Goal: Transaction & Acquisition: Obtain resource

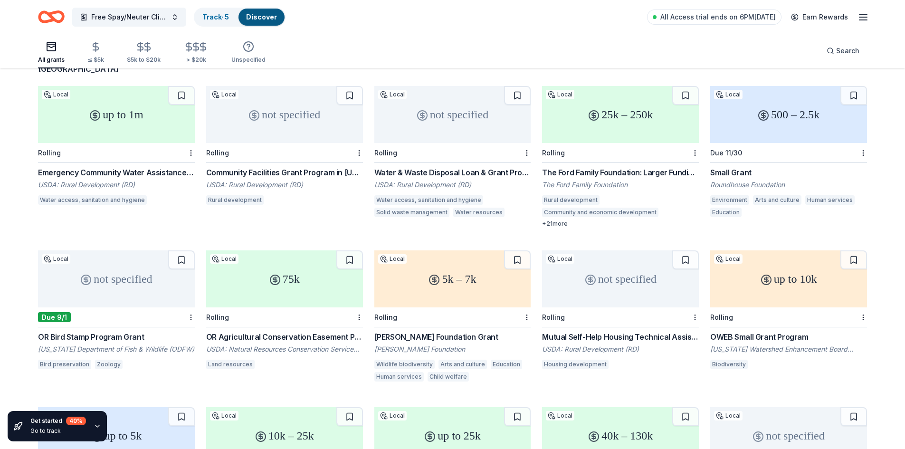
scroll to position [132, 0]
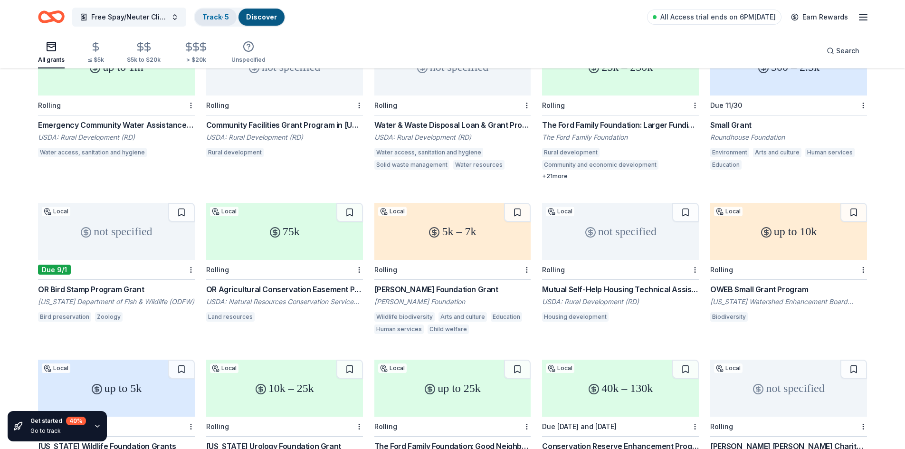
click at [225, 20] on link "Track · 5" at bounding box center [215, 17] width 27 height 8
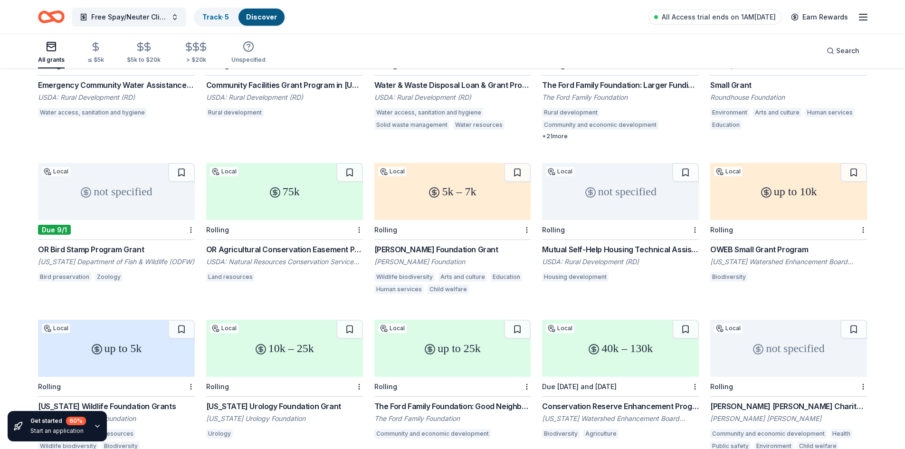
scroll to position [179, 0]
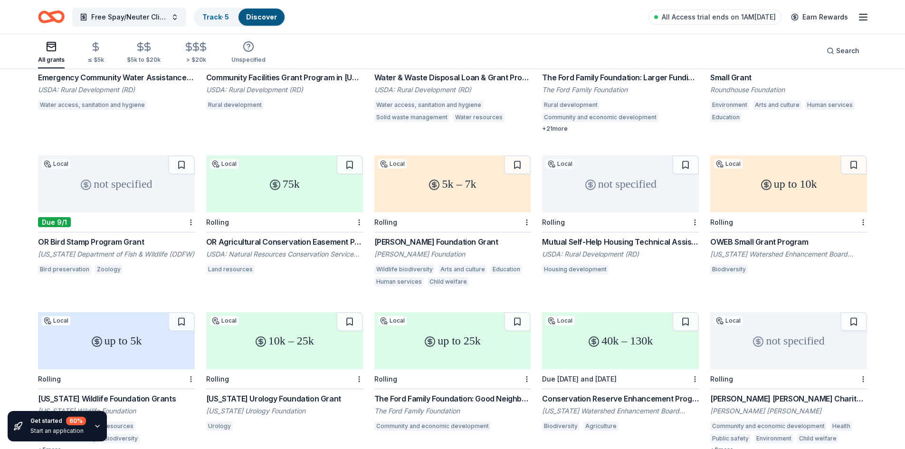
click at [445, 236] on div "Juliet Ashby Hillman Foundation Grant" at bounding box center [452, 241] width 157 height 11
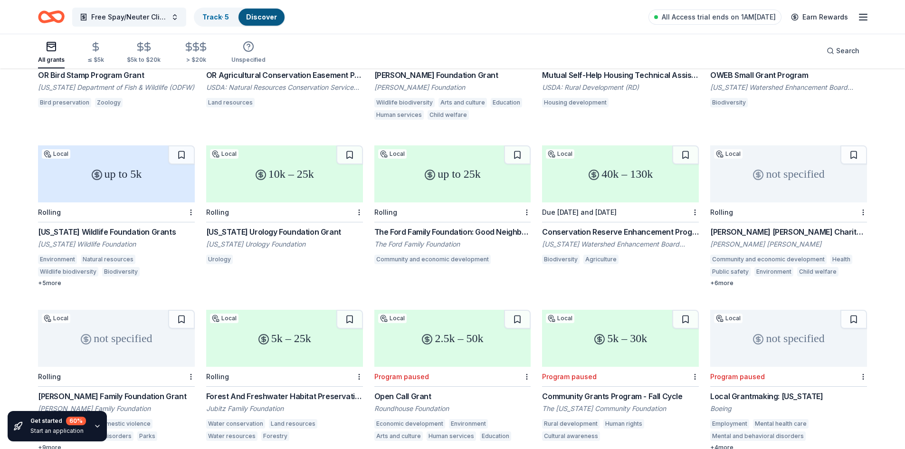
scroll to position [369, 0]
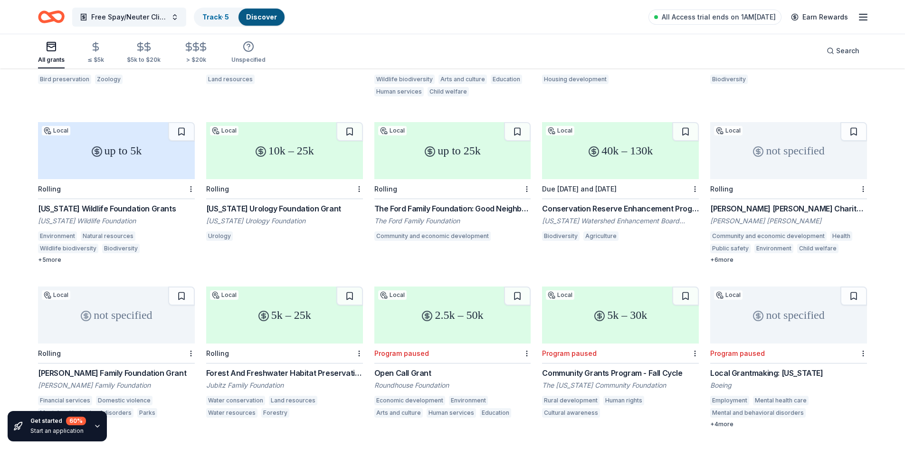
click at [771, 203] on div "Baker Boyer Charitable Gifts and Sponsorships" at bounding box center [788, 208] width 157 height 11
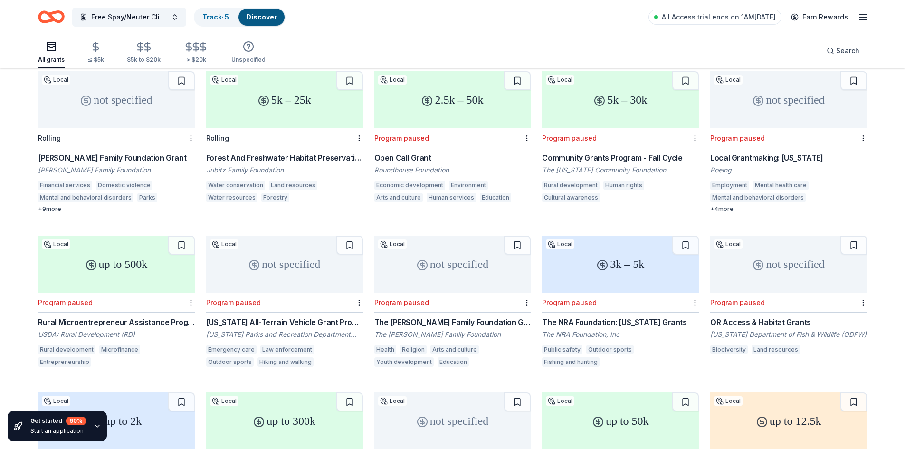
scroll to position [607, 0]
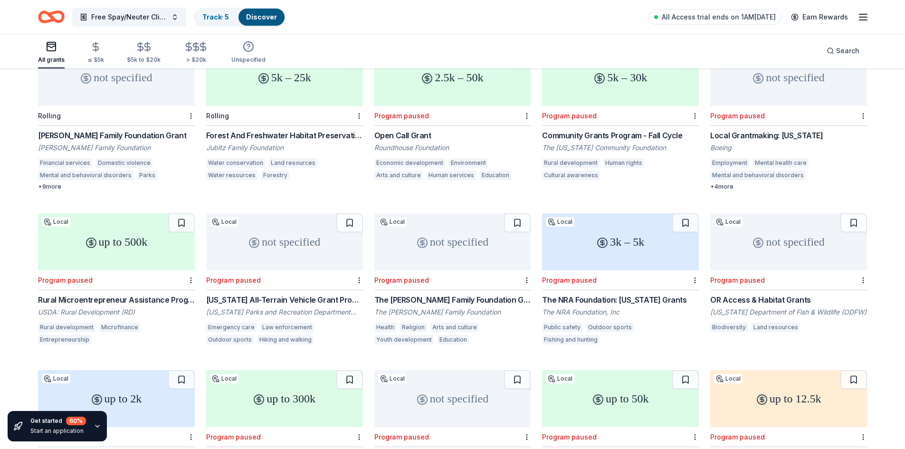
click at [117, 130] on div "Walters Family Foundation Grant" at bounding box center [116, 135] width 157 height 11
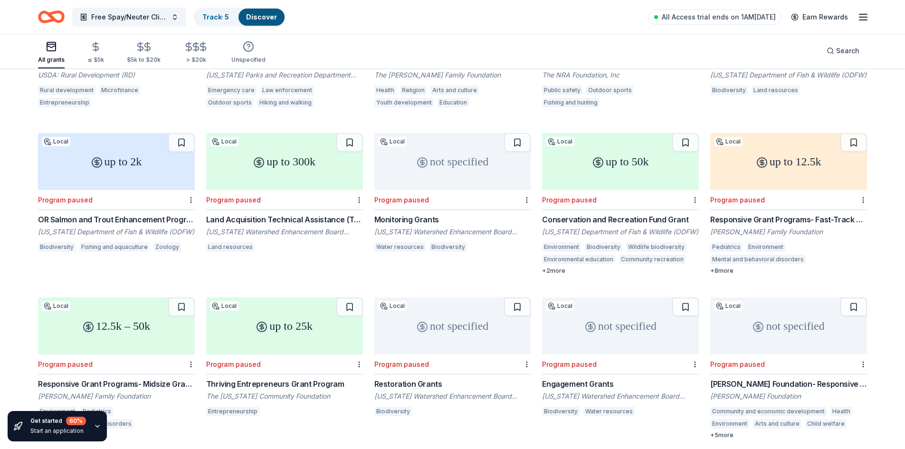
scroll to position [844, 0]
click at [783, 213] on div "Responsive Grant Programs- Fast-Track Grants" at bounding box center [788, 218] width 157 height 11
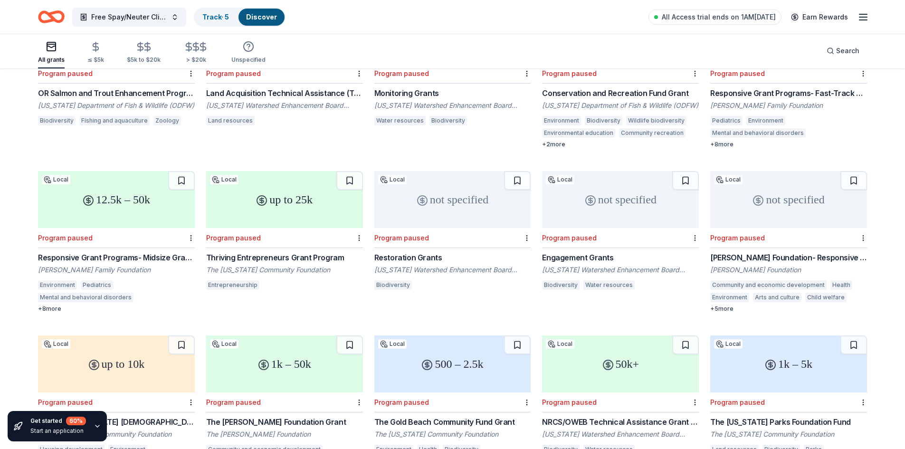
scroll to position [1034, 0]
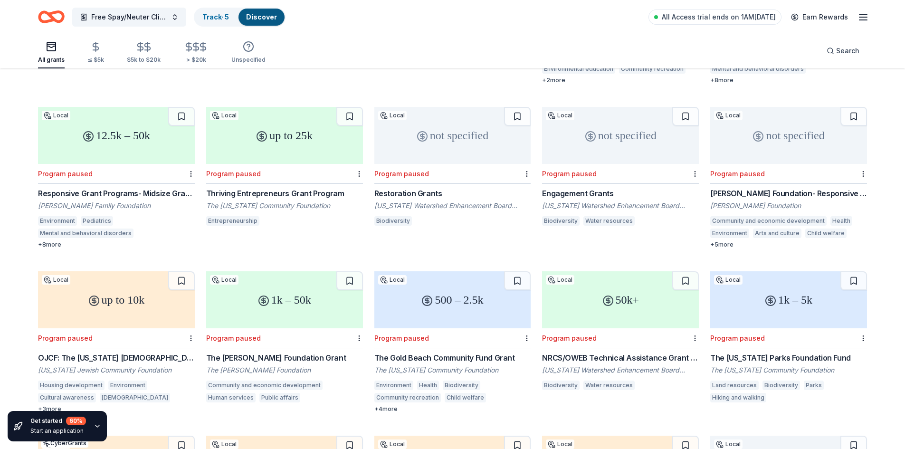
click at [731, 188] on div "Collins Foundation- Responsive Grantmaking" at bounding box center [788, 193] width 157 height 11
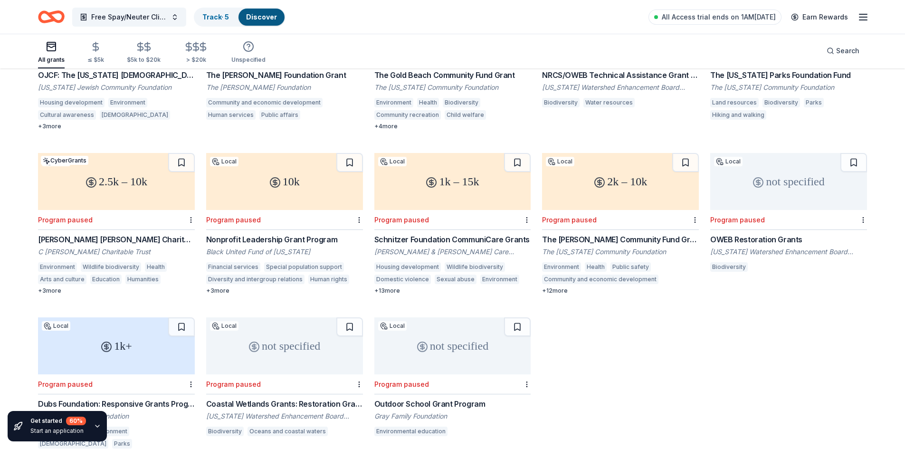
scroll to position [1335, 0]
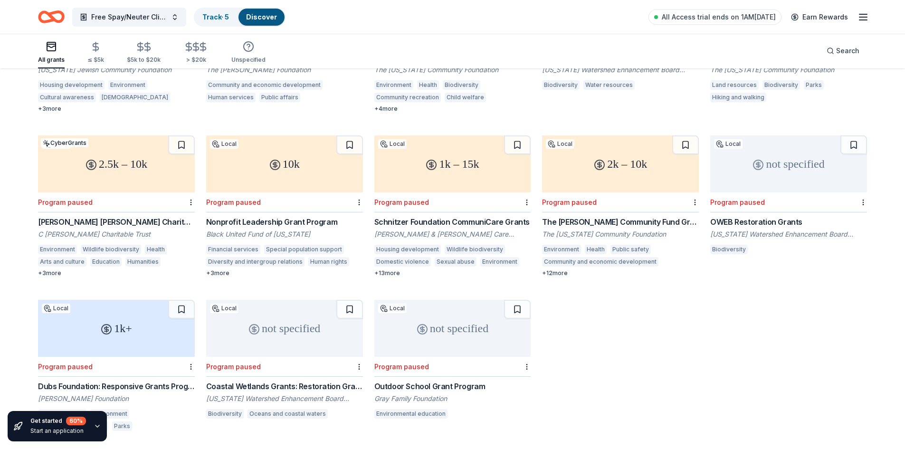
click at [409, 216] on div "Schnitzer Foundation CommuniCare Grants" at bounding box center [452, 221] width 157 height 11
click at [606, 216] on div "The Douglas Community Fund Grant" at bounding box center [620, 221] width 157 height 11
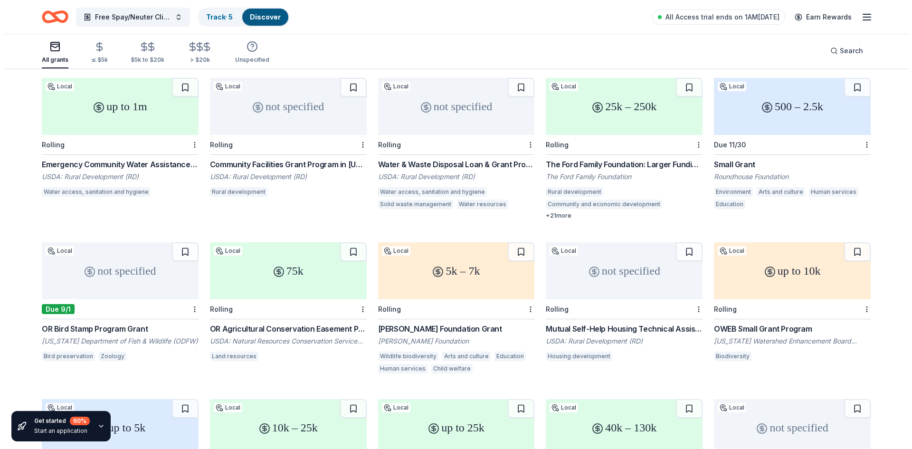
scroll to position [0, 0]
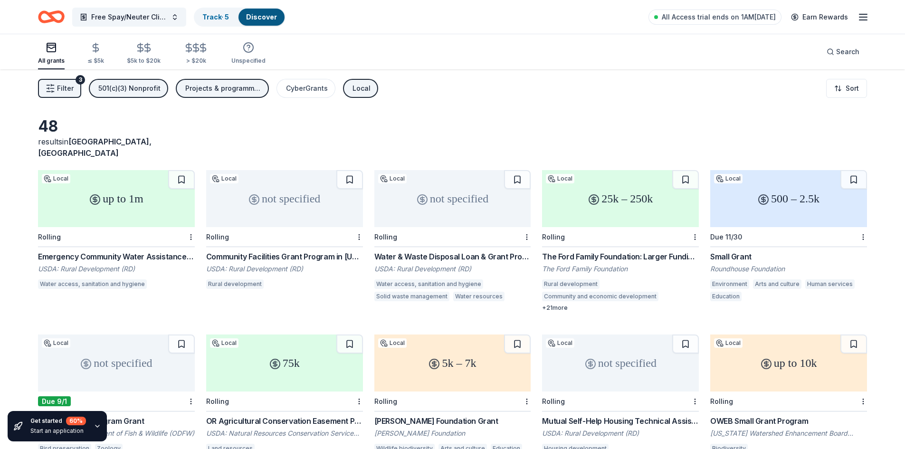
click at [58, 87] on span "Filter" at bounding box center [65, 88] width 17 height 11
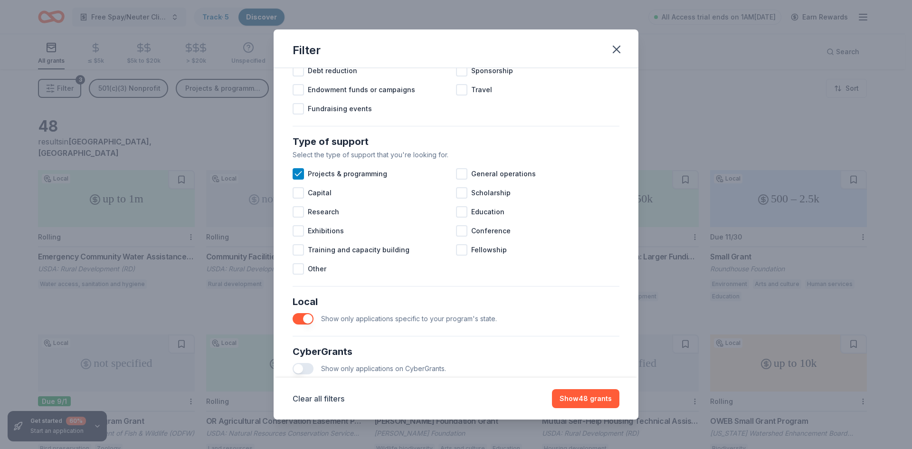
scroll to position [333, 0]
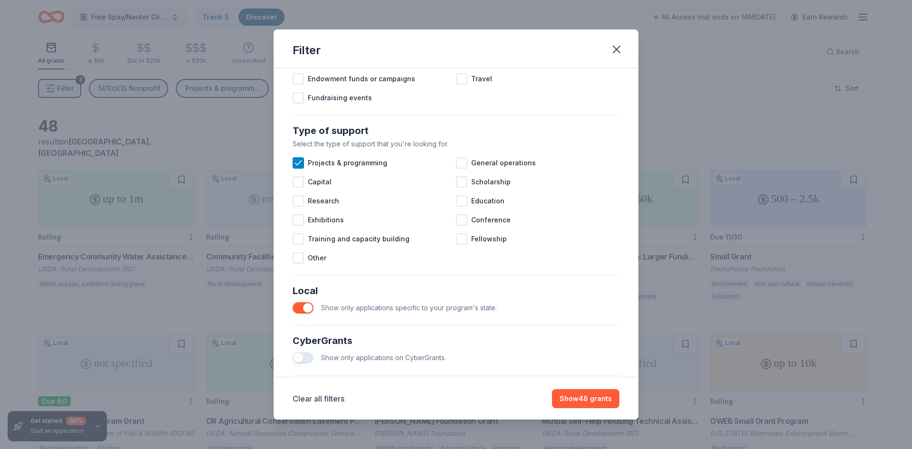
click at [311, 314] on button "button" at bounding box center [303, 307] width 21 height 11
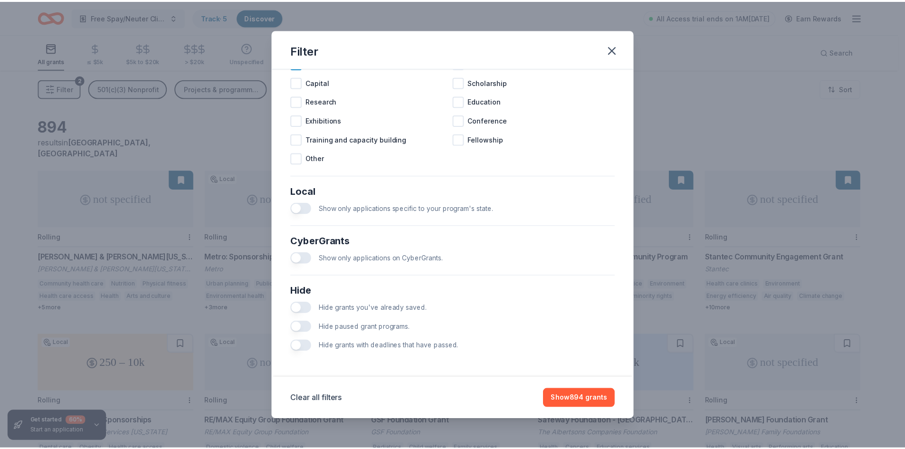
scroll to position [442, 0]
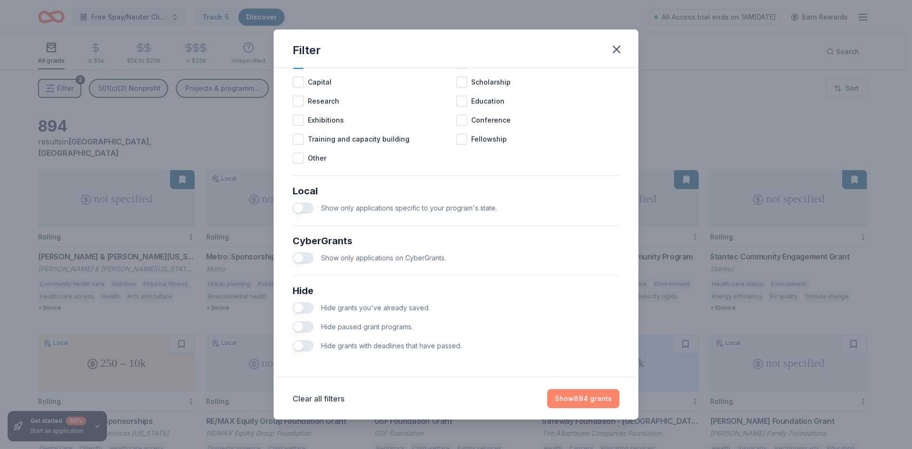
click at [576, 399] on button "Show 894 grants" at bounding box center [583, 398] width 72 height 19
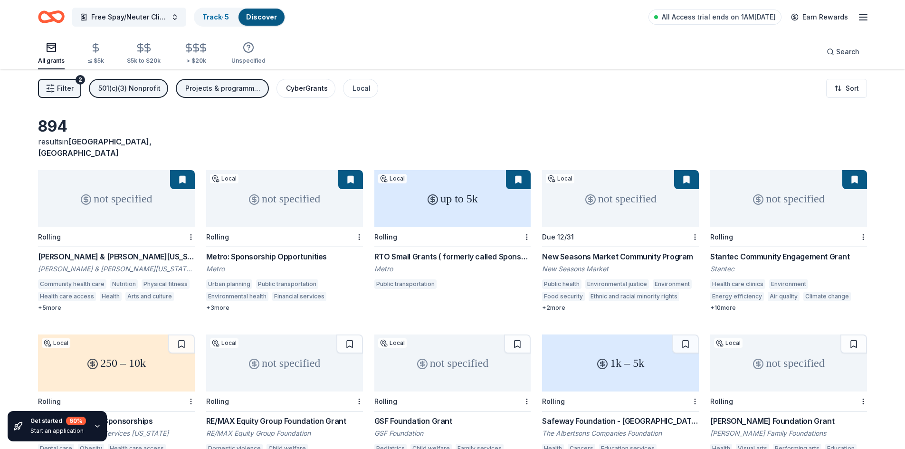
click at [306, 91] on div "CyberGrants" at bounding box center [307, 88] width 42 height 11
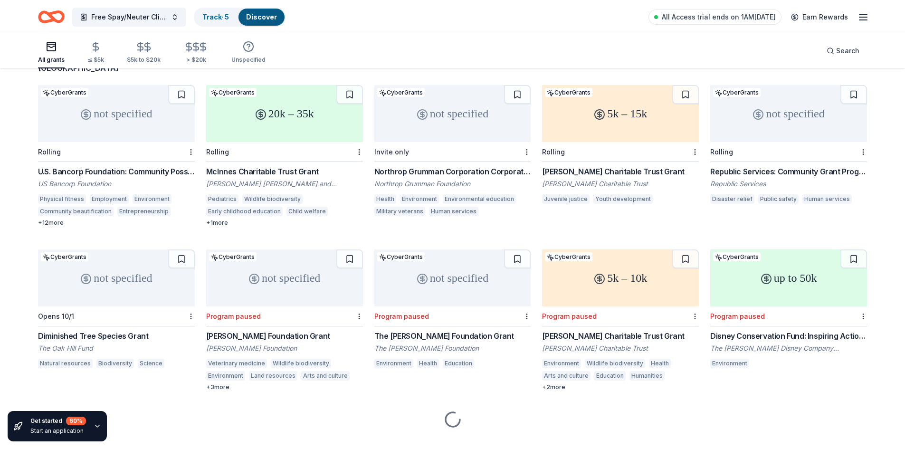
scroll to position [92, 0]
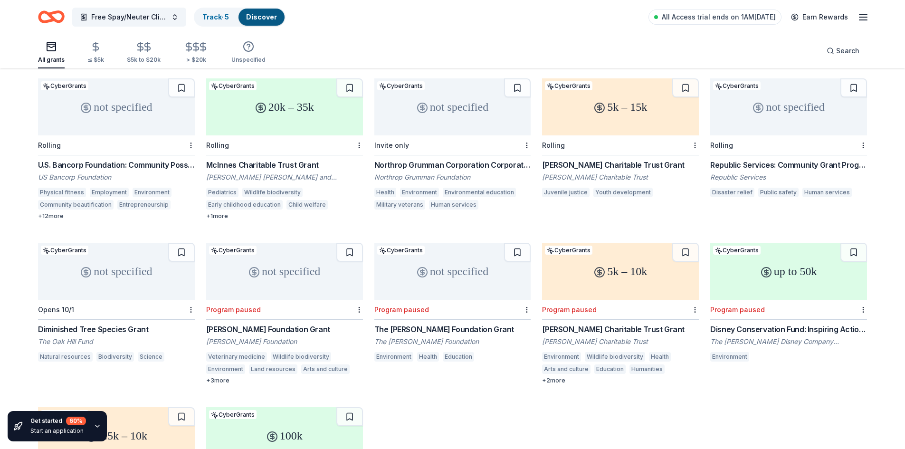
click at [411, 324] on div "The Howe Foundation Grant" at bounding box center [452, 329] width 157 height 11
click at [264, 324] on div "Robert F. Schumann Foundation Grant" at bounding box center [284, 329] width 157 height 11
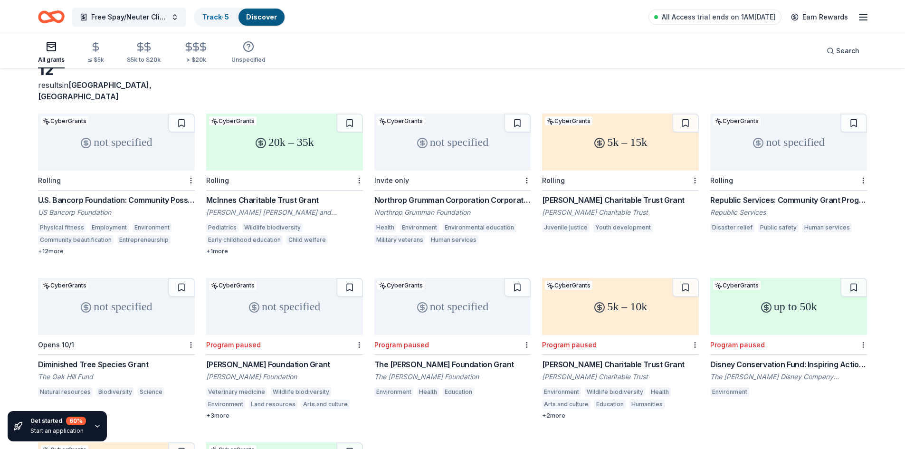
scroll to position [0, 0]
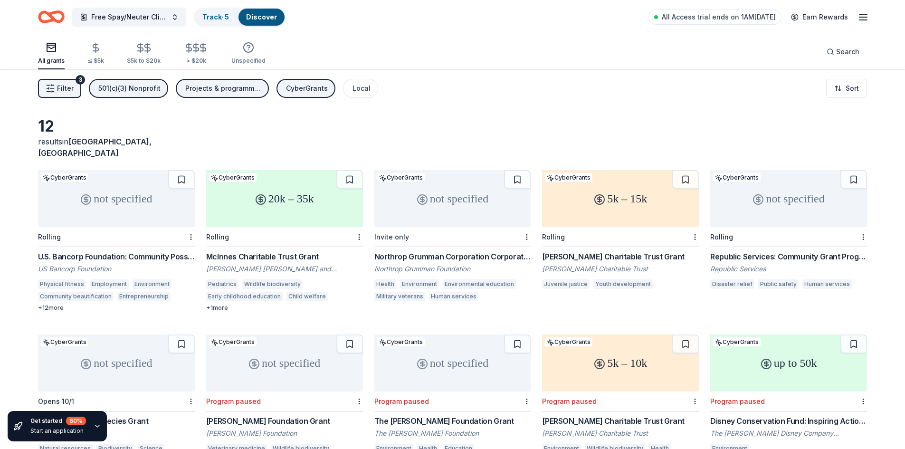
click at [264, 15] on link "Discover" at bounding box center [261, 17] width 31 height 8
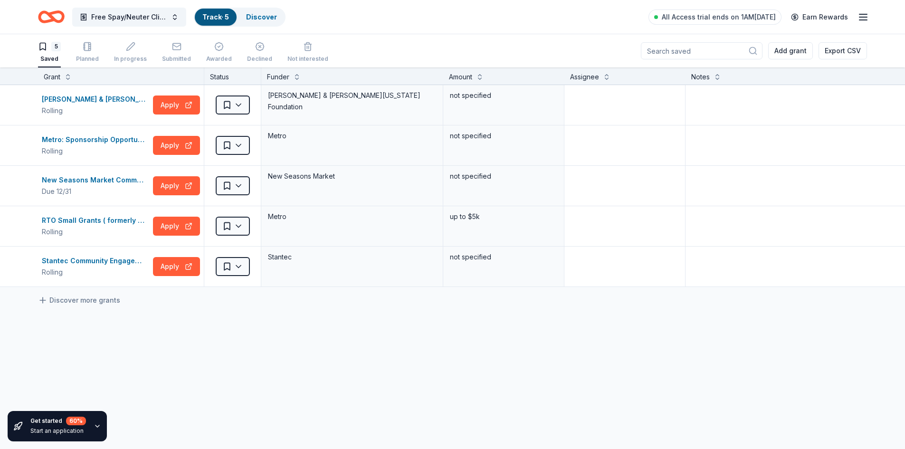
click at [214, 17] on link "Track · 5" at bounding box center [215, 17] width 27 height 8
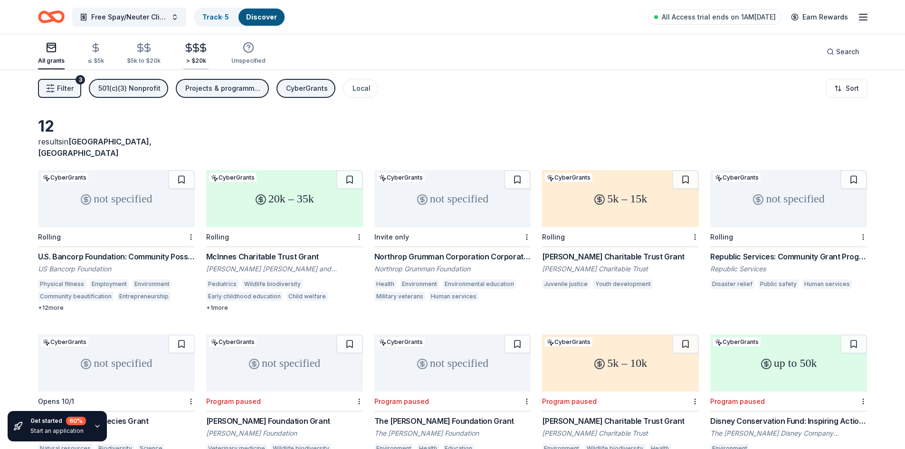
click at [185, 53] on icon "button" at bounding box center [188, 47] width 11 height 11
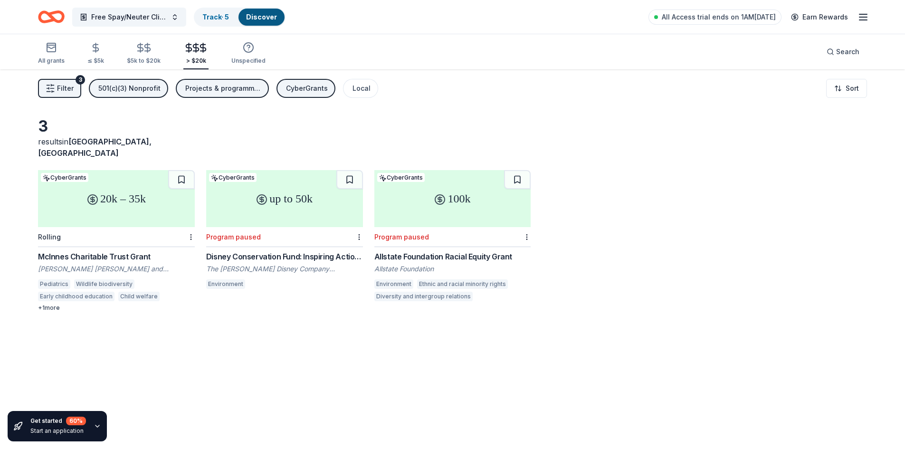
click at [124, 251] on div "McInnes Charitable Trust Grant" at bounding box center [116, 256] width 157 height 11
click at [286, 91] on div "CyberGrants" at bounding box center [307, 88] width 42 height 11
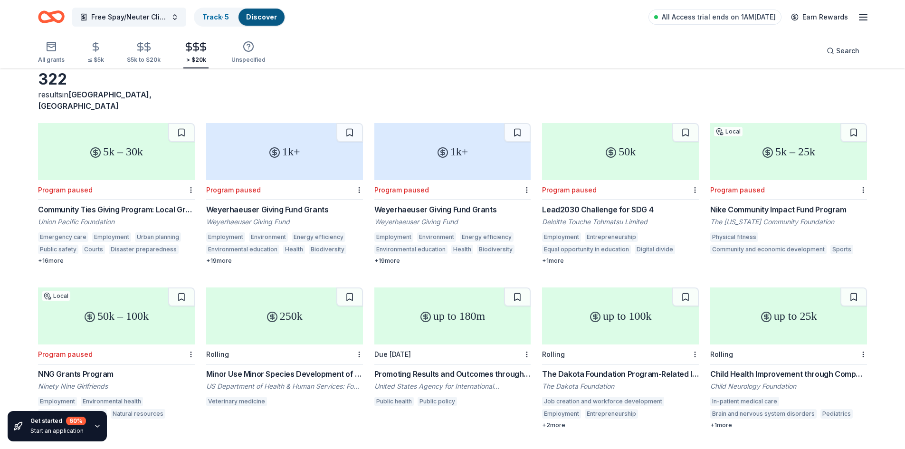
scroll to position [48, 0]
click at [147, 59] on div "$5k to $20k" at bounding box center [144, 60] width 34 height 8
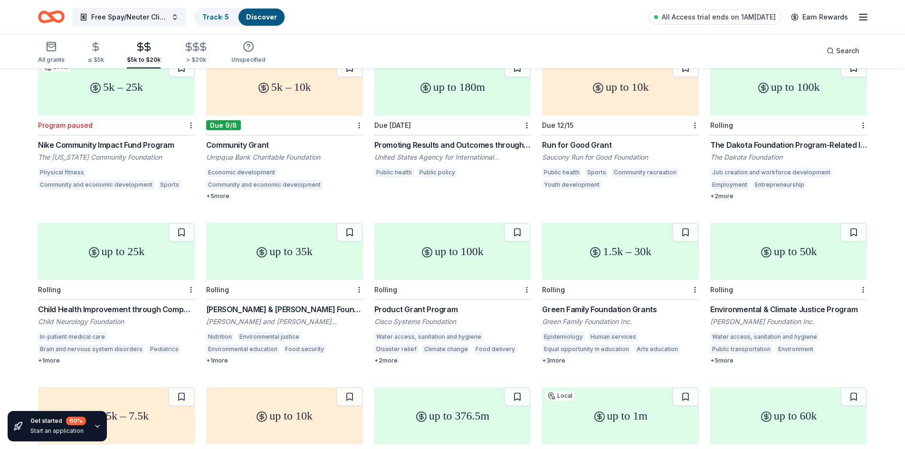
scroll to position [282, 0]
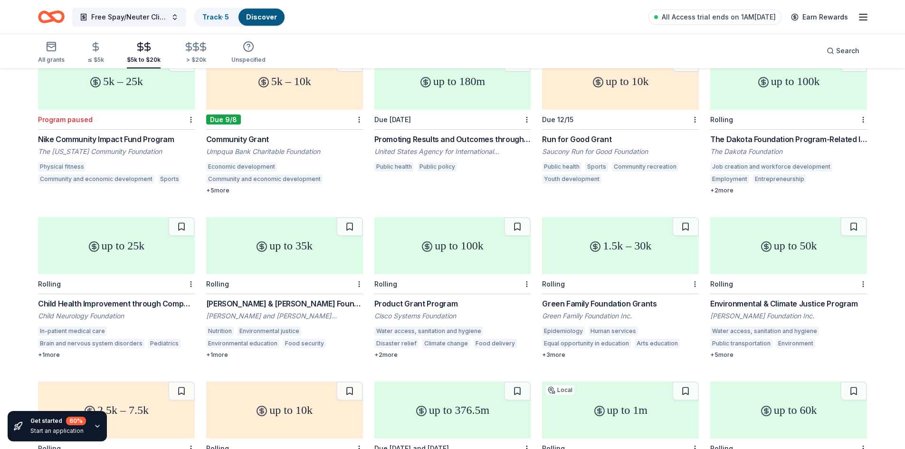
click at [604, 298] on div "Green Family Foundation Grants" at bounding box center [620, 303] width 157 height 11
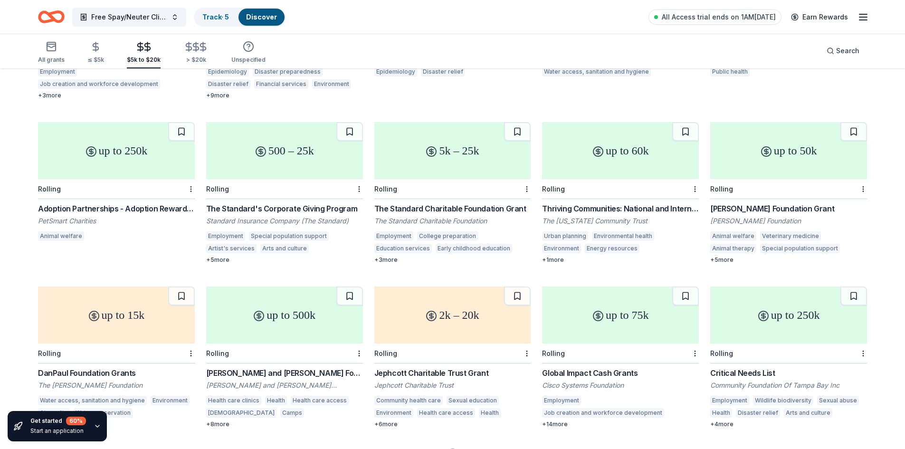
scroll to position [709, 0]
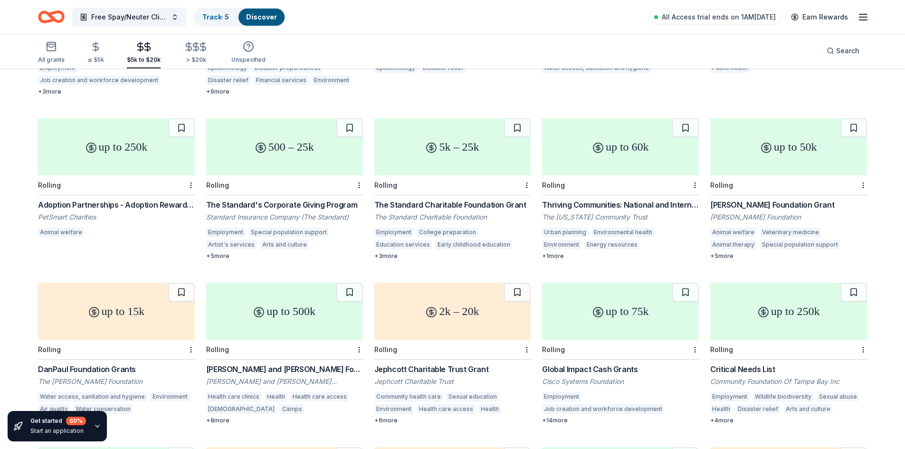
click at [751, 199] on div "[PERSON_NAME] Foundation Grant" at bounding box center [788, 204] width 157 height 11
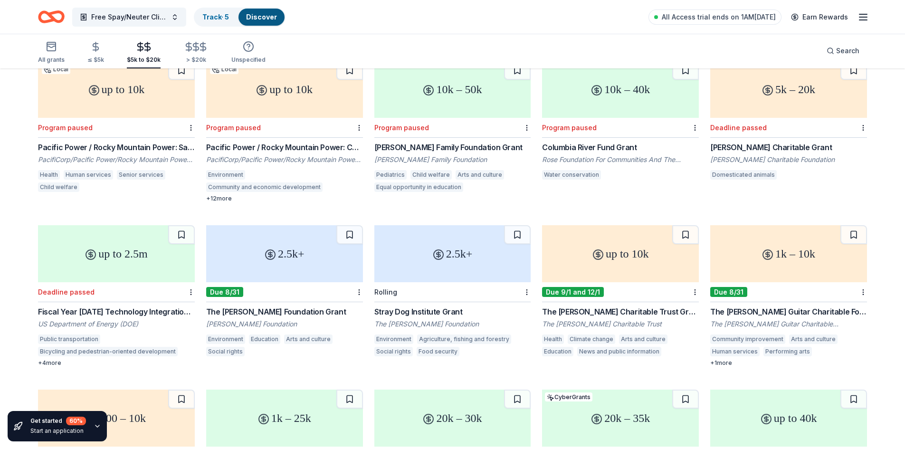
scroll to position [1644, 0]
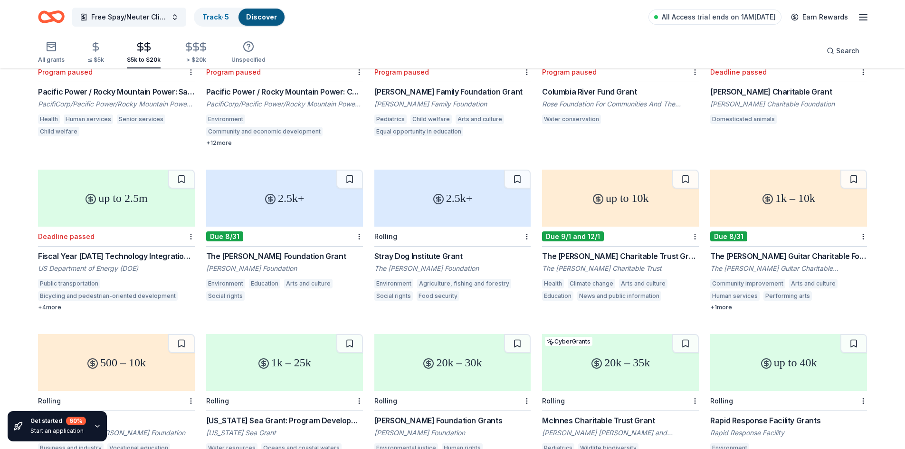
click at [252, 251] on div "The Nora Roberts Foundation Grant Nora Roberts Foundation Environment Education…" at bounding box center [284, 276] width 157 height 53
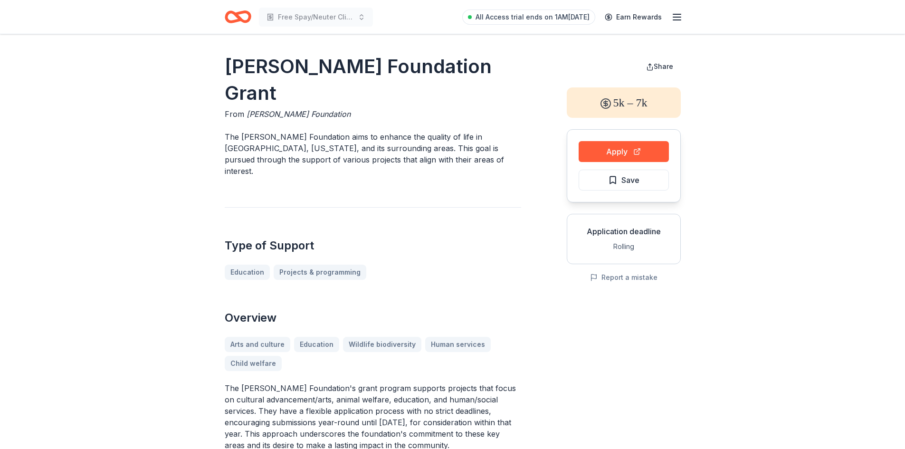
scroll to position [48, 0]
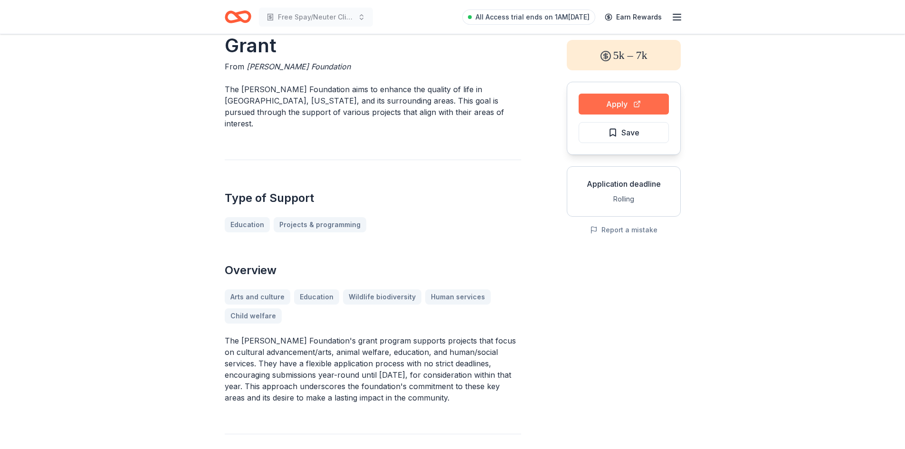
click at [607, 103] on button "Apply" at bounding box center [624, 104] width 90 height 21
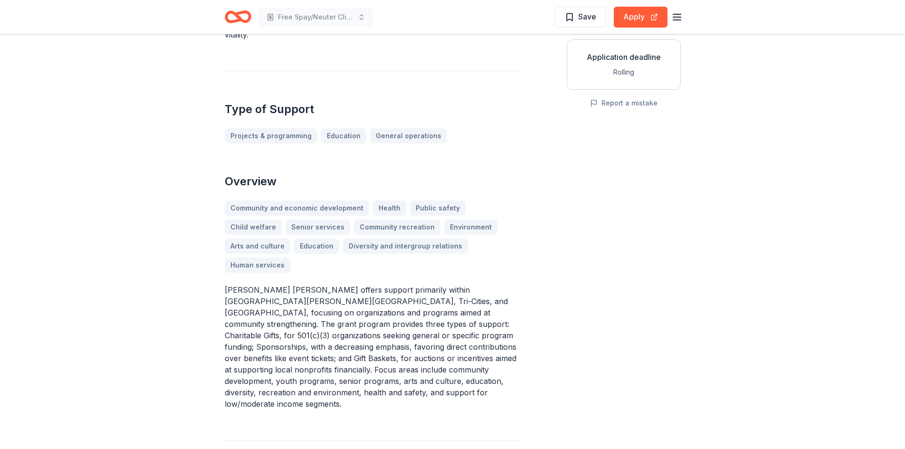
scroll to position [238, 0]
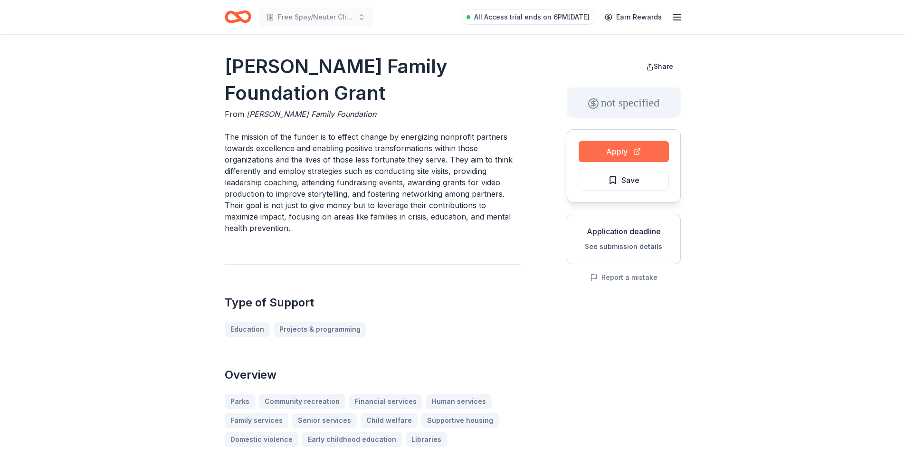
click at [597, 152] on button "Apply" at bounding box center [624, 151] width 90 height 21
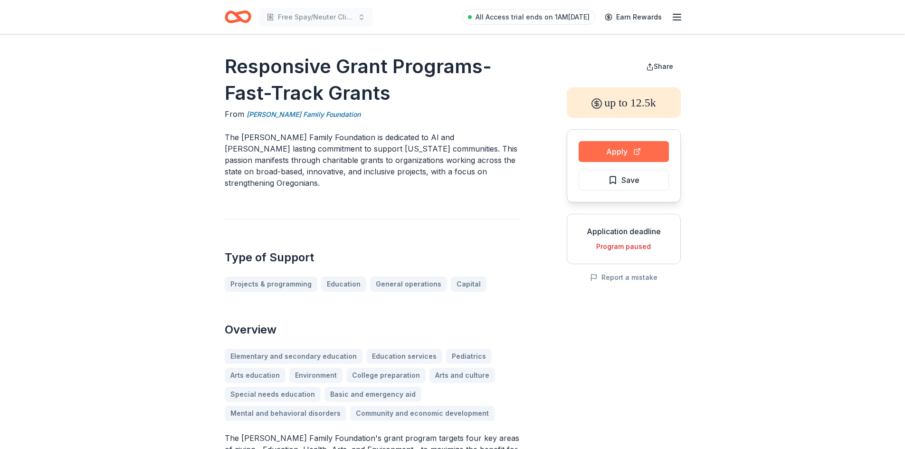
click at [615, 151] on button "Apply" at bounding box center [624, 151] width 90 height 21
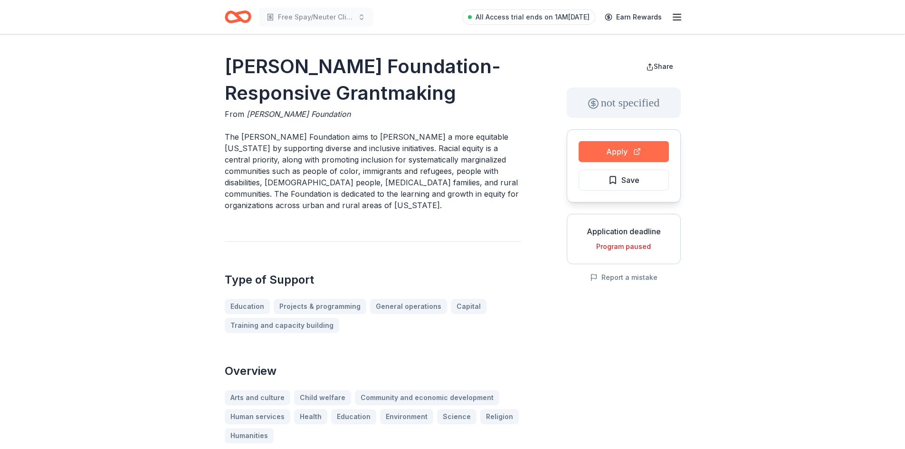
click at [643, 156] on button "Apply" at bounding box center [624, 151] width 90 height 21
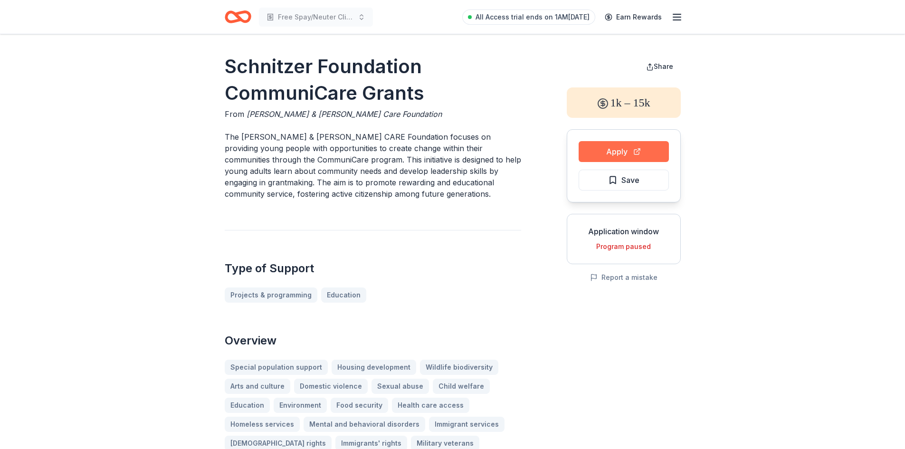
click at [629, 145] on button "Apply" at bounding box center [624, 151] width 90 height 21
drag, startPoint x: 226, startPoint y: 68, endPoint x: 388, endPoint y: 77, distance: 161.8
click at [388, 77] on h1 "Schnitzer Foundation CommuniCare Grants" at bounding box center [373, 79] width 296 height 53
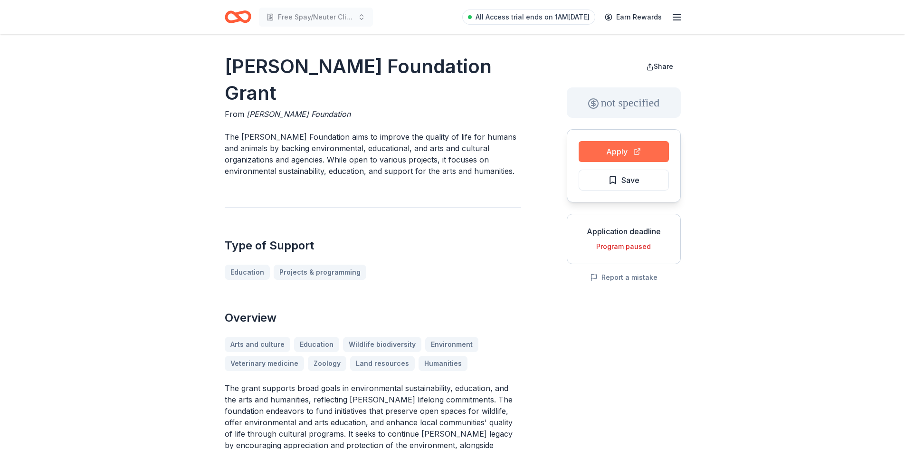
click at [610, 146] on button "Apply" at bounding box center [624, 151] width 90 height 21
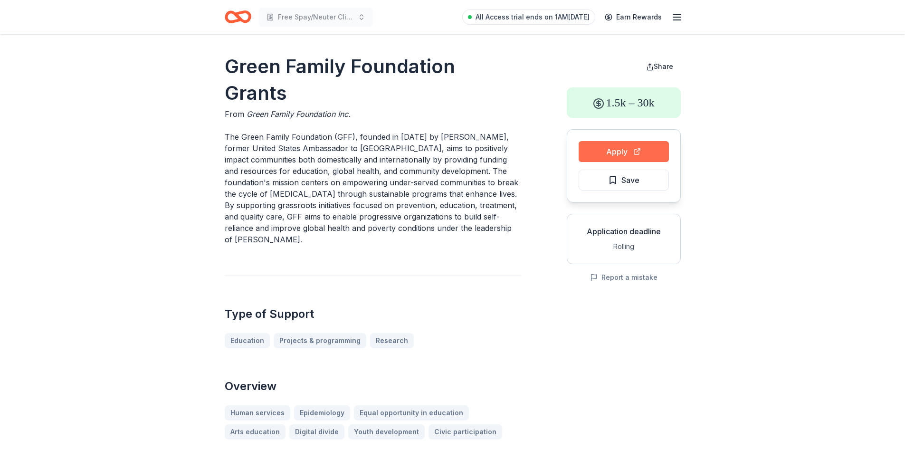
click at [603, 154] on button "Apply" at bounding box center [624, 151] width 90 height 21
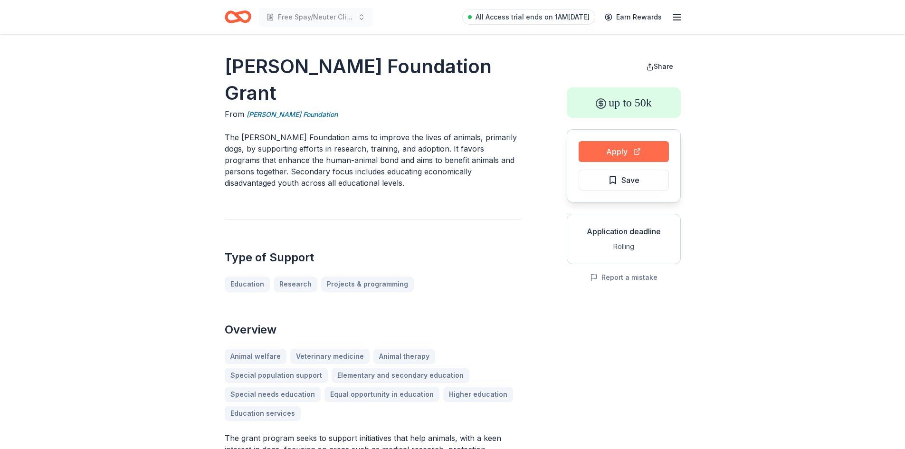
click at [610, 145] on button "Apply" at bounding box center [624, 151] width 90 height 21
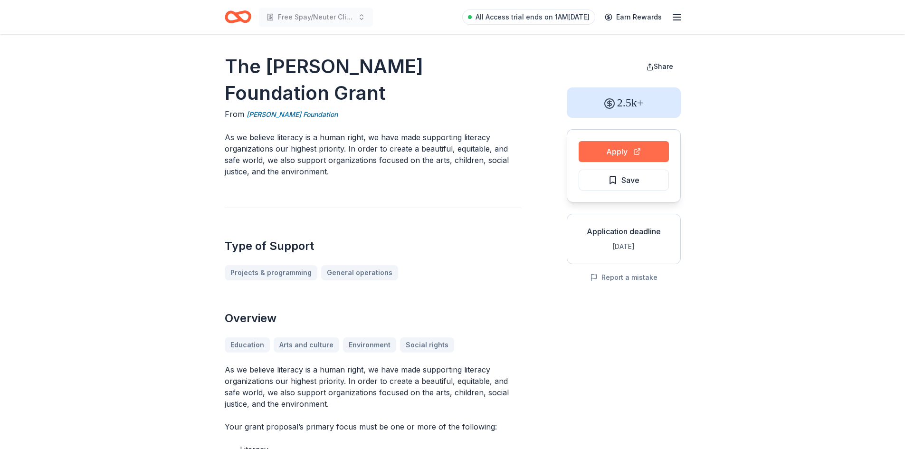
click at [599, 148] on button "Apply" at bounding box center [624, 151] width 90 height 21
